Goal: Information Seeking & Learning: Learn about a topic

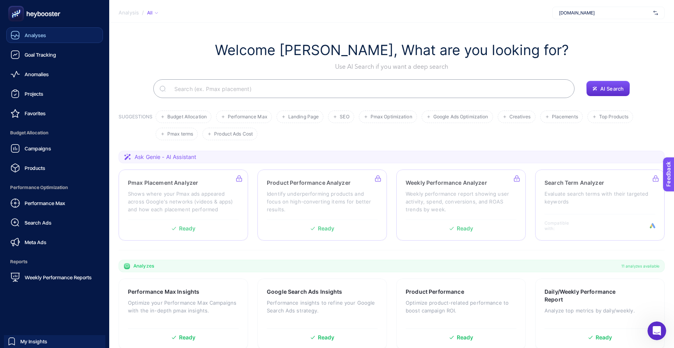
click at [41, 35] on span "Analyses" at bounding box center [35, 35] width 21 height 6
click at [34, 71] on span "Anomalies" at bounding box center [37, 74] width 24 height 6
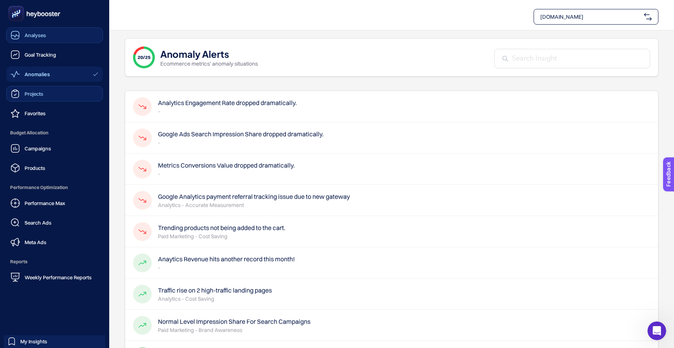
click at [46, 97] on link "Projects" at bounding box center [54, 94] width 97 height 16
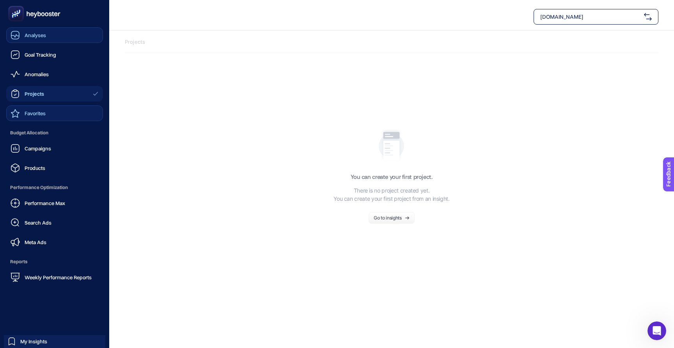
click at [36, 116] on span "Favorites" at bounding box center [35, 113] width 21 height 6
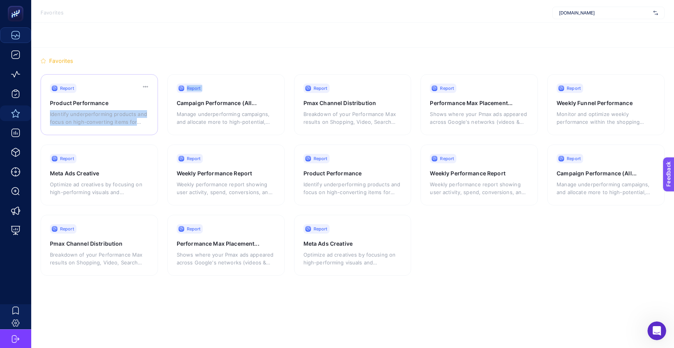
drag, startPoint x: 165, startPoint y: 103, endPoint x: 126, endPoint y: 108, distance: 38.9
click at [128, 108] on section "Report Product Performance Identify underperforming products and focus on high-…" at bounding box center [353, 174] width 624 height 201
click at [101, 103] on h3 "Product Performance" at bounding box center [94, 103] width 89 height 8
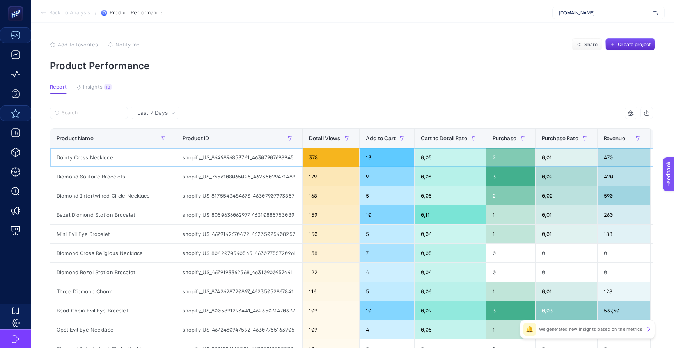
click at [261, 159] on div "shopify_US_8649896853761_46307907698945" at bounding box center [239, 157] width 126 height 19
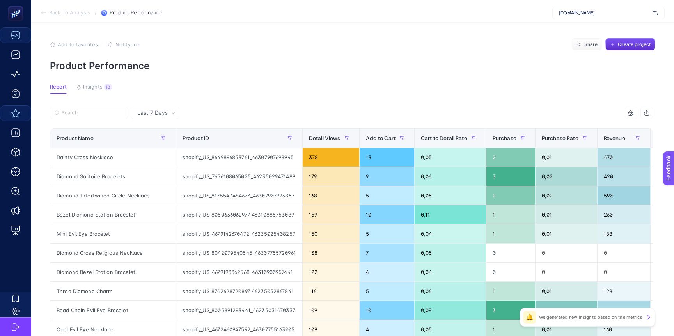
click at [208, 95] on article "Add to favorites false Notify me Share Create project Product Performance Repor…" at bounding box center [352, 328] width 643 height 610
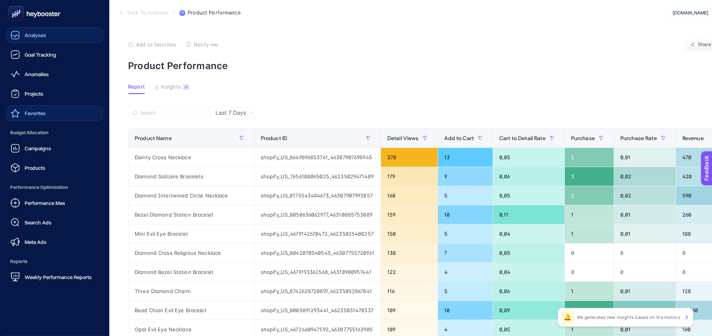
click at [41, 36] on span "Analyses" at bounding box center [35, 35] width 21 height 6
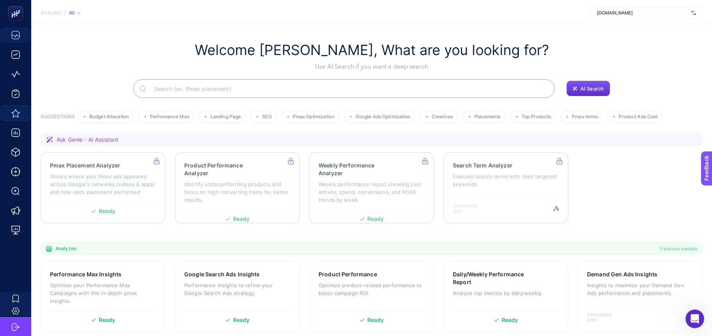
click at [203, 96] on input "Search" at bounding box center [348, 89] width 400 height 22
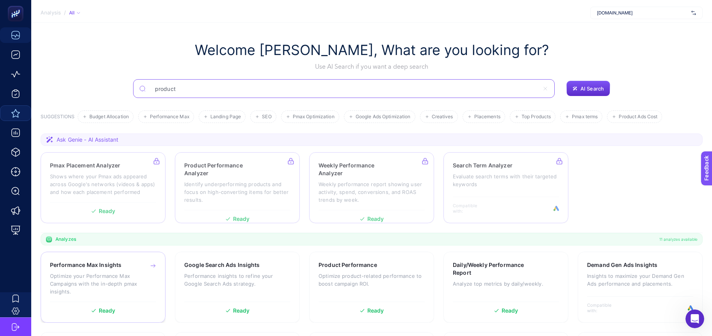
type input "product"
click at [112, 275] on p "Optimize your Performance Max Campaigns with the in-depth pmax insights." at bounding box center [103, 283] width 106 height 23
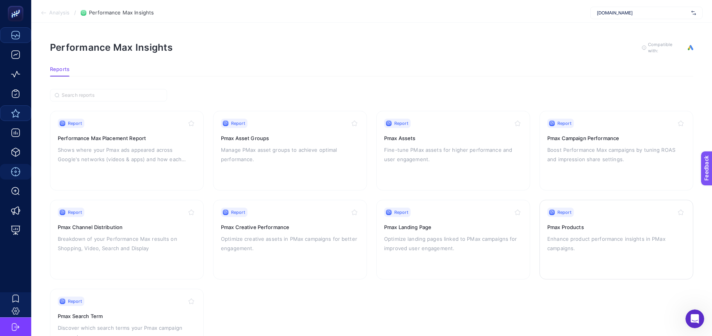
click at [566, 239] on p "Enhance product performance insights in PMax campaigns." at bounding box center [616, 243] width 138 height 19
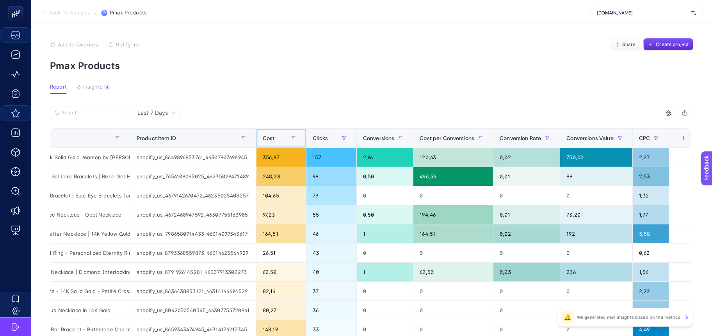
click at [268, 137] on span "Cost" at bounding box center [269, 138] width 12 height 6
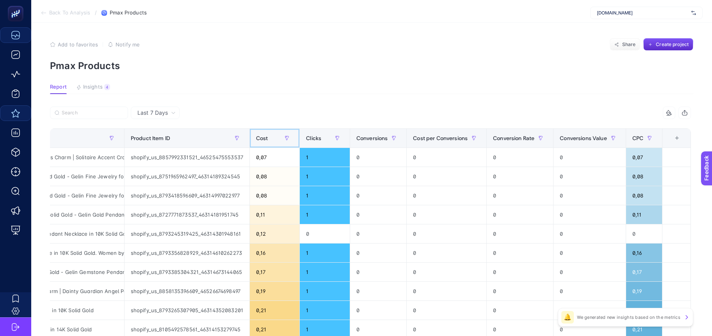
scroll to position [0, 156]
click at [636, 138] on span "CPC" at bounding box center [637, 138] width 11 height 6
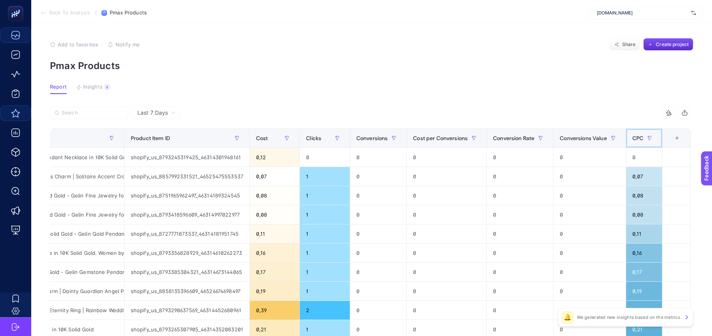
click at [636, 138] on span "CPC" at bounding box center [637, 138] width 11 height 6
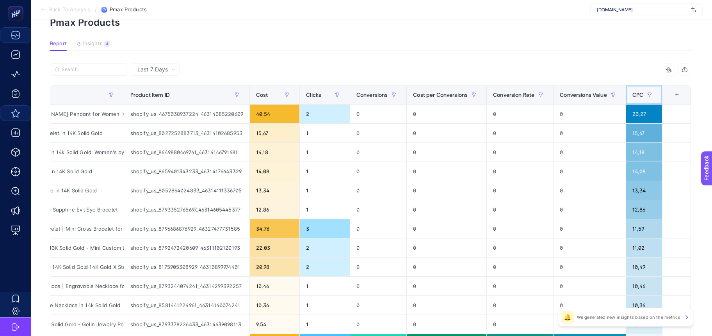
scroll to position [0, 0]
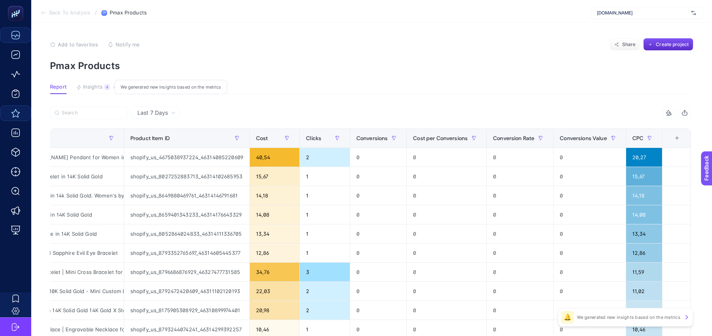
click at [94, 85] on span "Insights" at bounding box center [93, 87] width 20 height 6
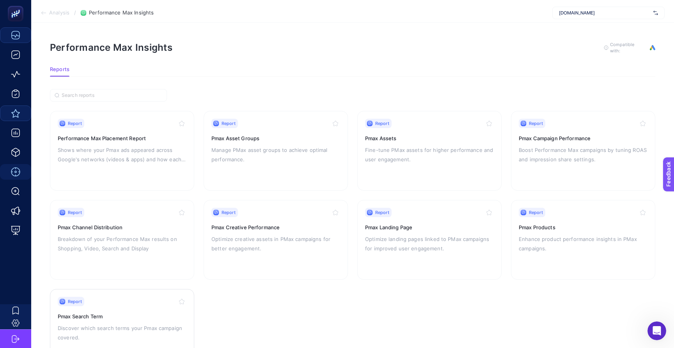
click at [144, 316] on h3 "Pmax Search Term" at bounding box center [122, 316] width 129 height 8
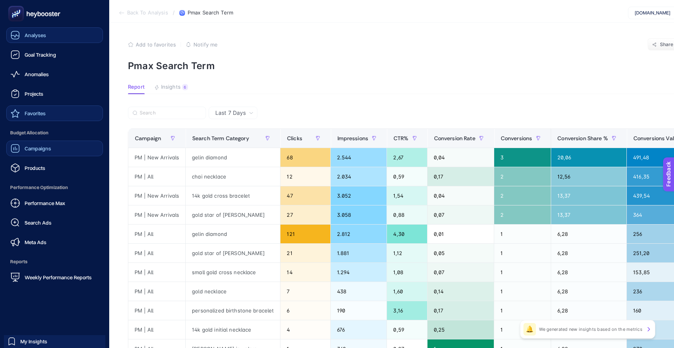
click at [21, 155] on link "Campaigns" at bounding box center [54, 148] width 97 height 16
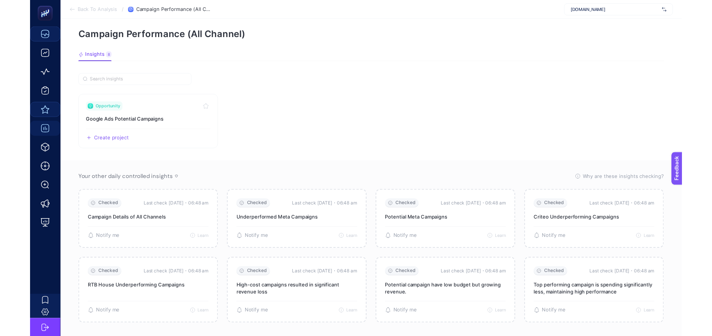
scroll to position [36, 0]
